Goal: Find specific page/section: Find specific page/section

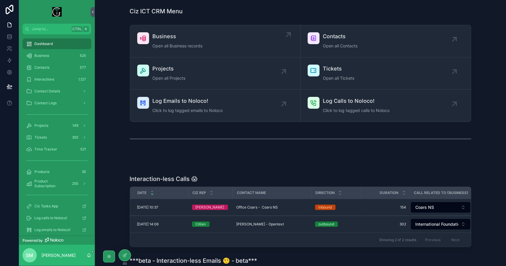
click at [205, 37] on div "Business Open all Business records" at bounding box center [215, 41] width 156 height 18
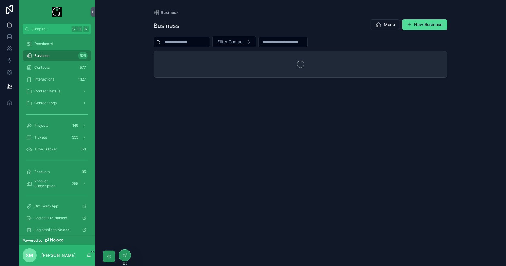
click at [197, 42] on input "scrollable content" at bounding box center [185, 42] width 49 height 8
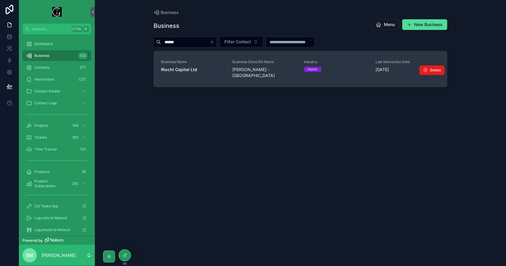
type input "******"
click at [198, 68] on span "Riocht Capital Ltd" at bounding box center [193, 70] width 64 height 6
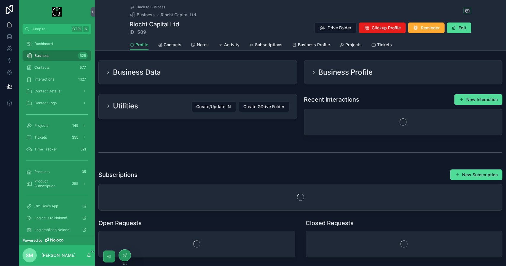
click at [379, 46] on span "Tickets" at bounding box center [384, 45] width 15 height 6
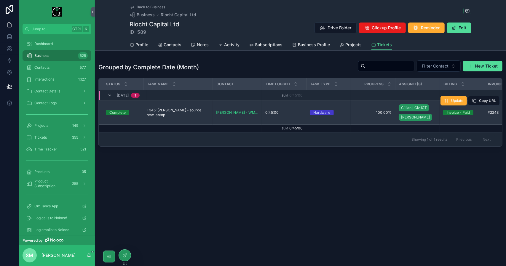
click at [188, 112] on span "T345-[PERSON_NAME] - source new laptop" at bounding box center [178, 112] width 62 height 9
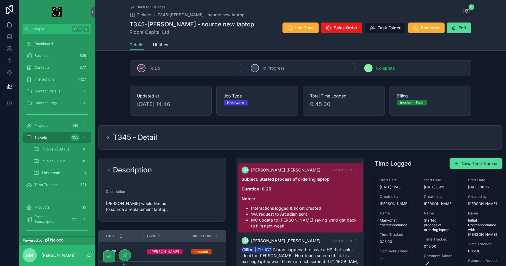
scroll to position [255, 0]
